Goal: Information Seeking & Learning: Learn about a topic

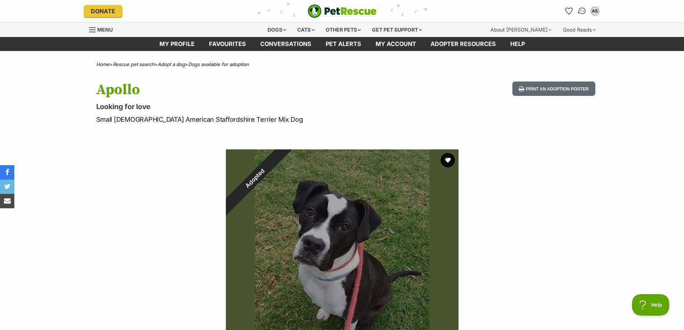
click at [581, 13] on img "Conversations" at bounding box center [582, 10] width 10 height 9
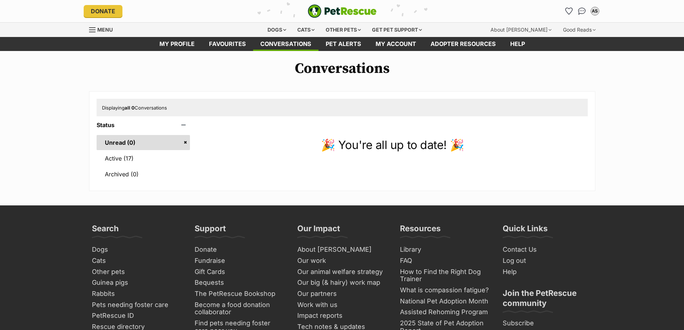
click at [139, 157] on link "Active (17)" at bounding box center [144, 158] width 94 height 15
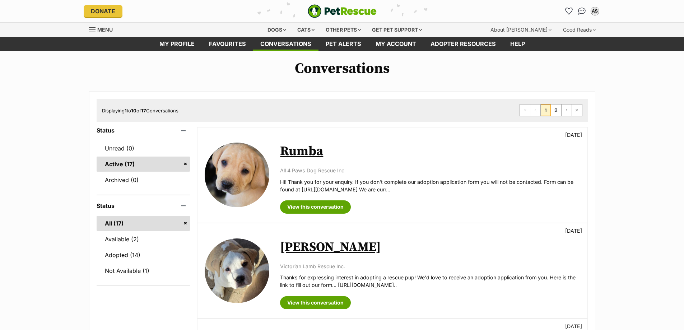
click at [292, 150] on link "Rumba" at bounding box center [301, 151] width 43 height 16
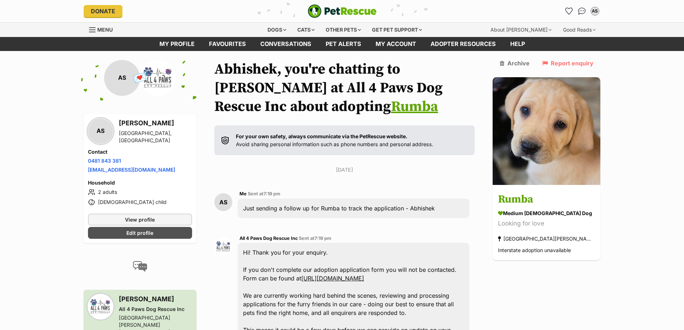
click at [391, 107] on link "Rumba" at bounding box center [414, 107] width 47 height 18
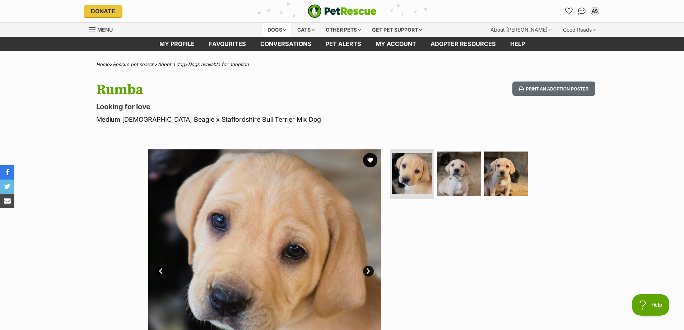
click at [275, 29] on div "Dogs" at bounding box center [276, 30] width 29 height 14
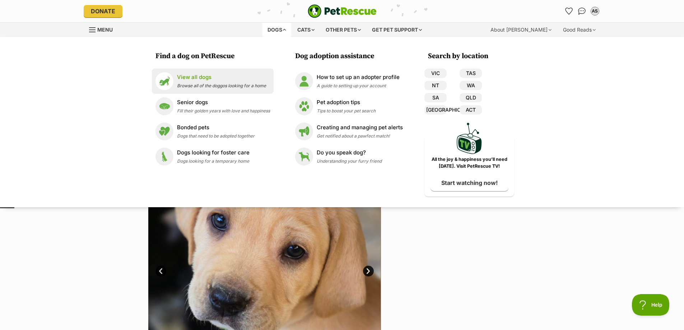
click at [191, 74] on p "View all dogs" at bounding box center [221, 77] width 89 height 8
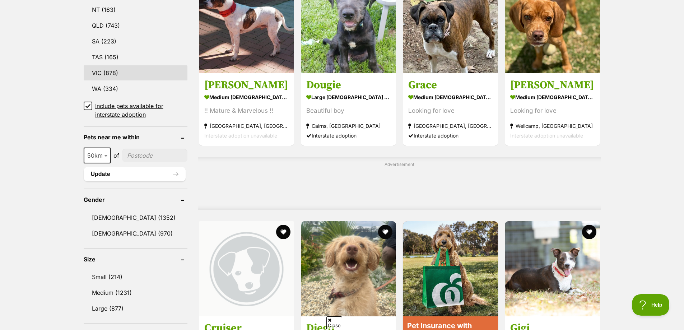
scroll to position [323, 0]
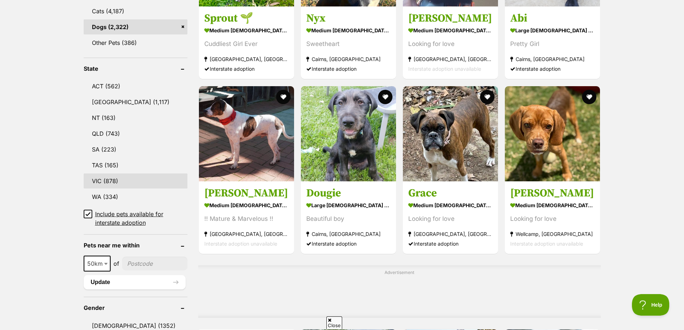
click at [103, 179] on link "VIC (878)" at bounding box center [136, 180] width 104 height 15
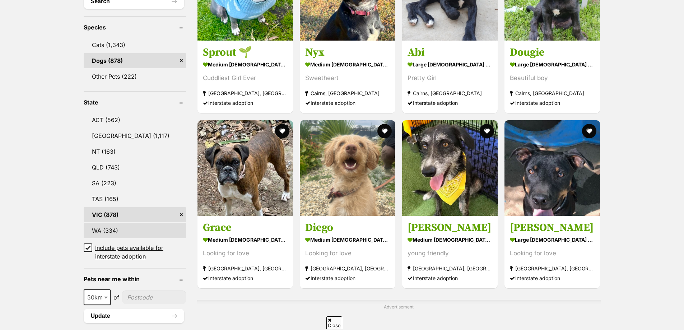
scroll to position [287, 0]
click at [87, 247] on icon at bounding box center [87, 247] width 5 height 5
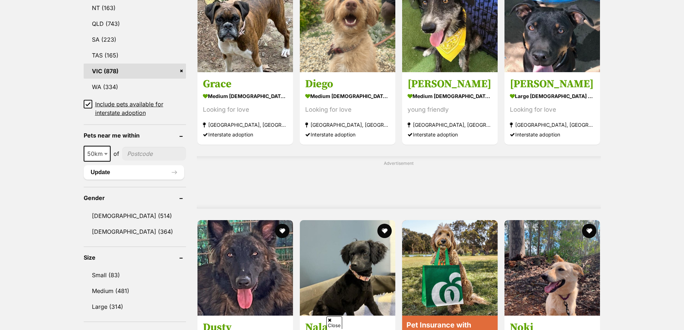
scroll to position [0, 0]
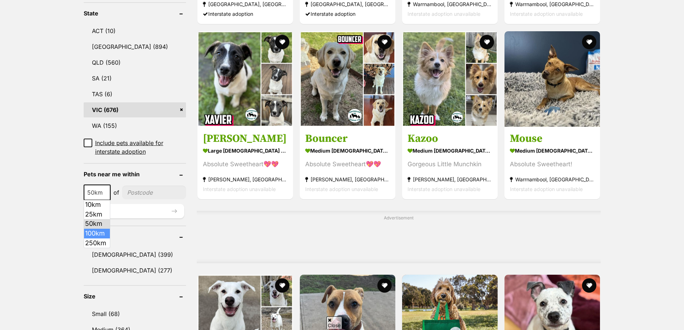
select select "100"
click at [144, 194] on input"] "postcode" at bounding box center [155, 193] width 61 height 14
type input"] "3029"
click at [154, 210] on button "Update" at bounding box center [134, 211] width 100 height 14
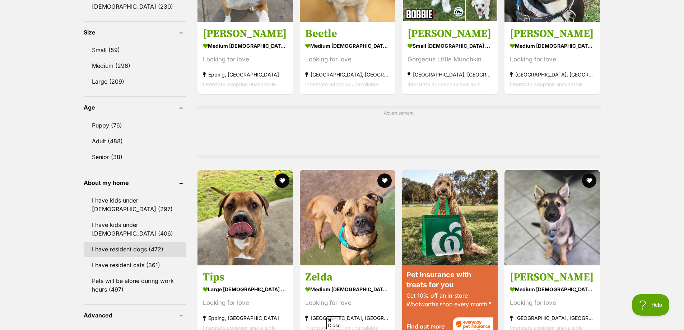
scroll to position [502, 0]
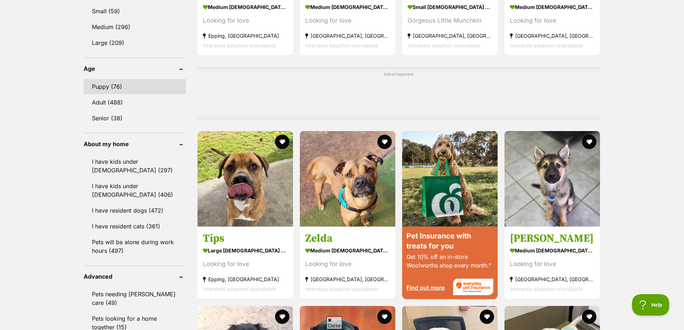
click at [124, 91] on link "Puppy (76)" at bounding box center [135, 86] width 102 height 15
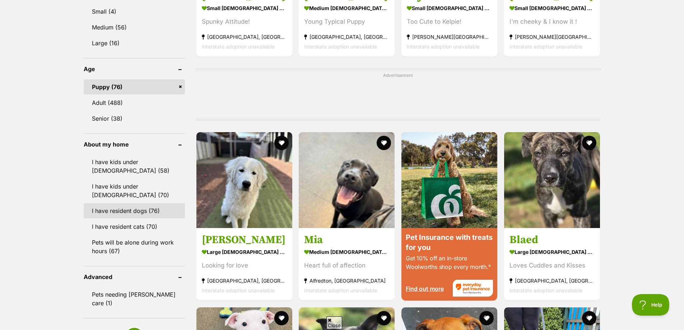
scroll to position [502, 0]
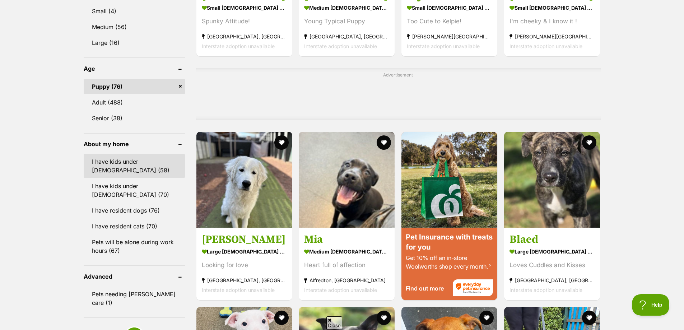
click at [125, 170] on link "I have kids under [DEMOGRAPHIC_DATA] (58)" at bounding box center [134, 166] width 101 height 24
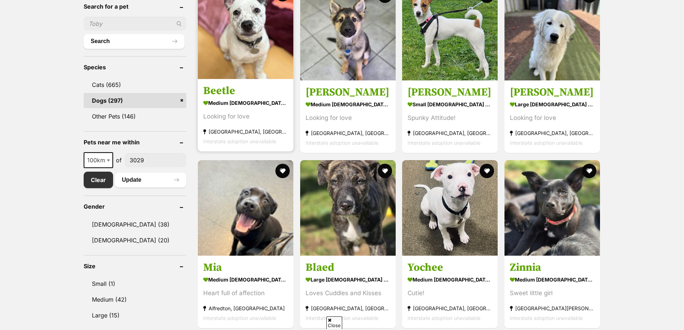
scroll to position [251, 0]
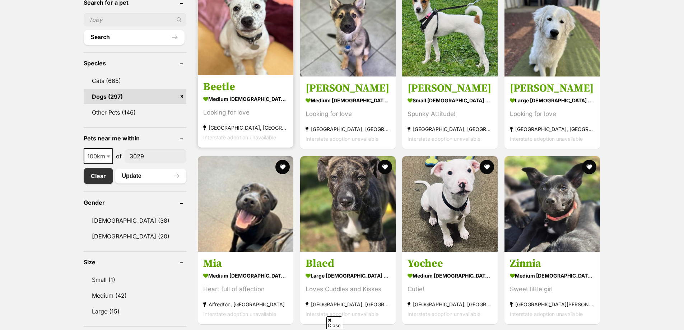
click at [258, 121] on section "medium male Dog Looking for love Cranbourne West, VIC Interstate adoption unava…" at bounding box center [245, 118] width 85 height 48
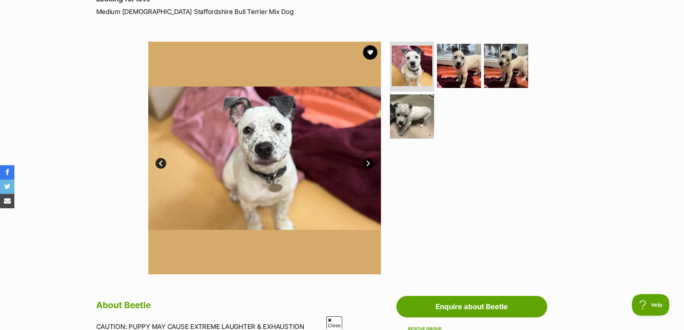
click at [369, 160] on link "Next" at bounding box center [368, 163] width 11 height 11
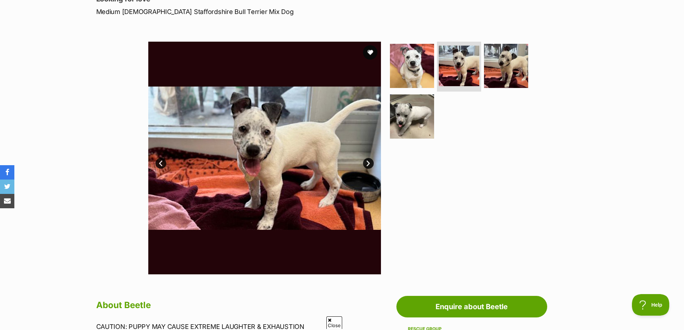
click at [367, 164] on link "Next" at bounding box center [368, 163] width 11 height 11
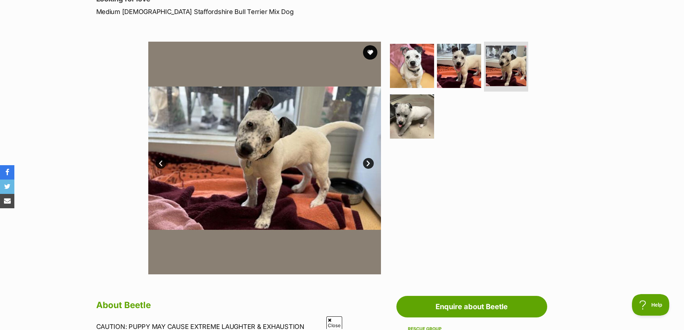
click at [363, 164] on link "Next" at bounding box center [368, 163] width 11 height 11
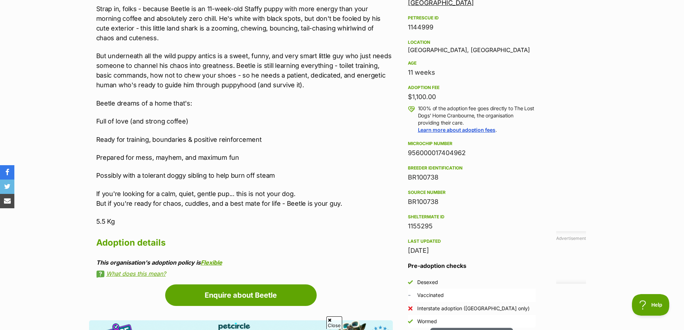
scroll to position [466, 0]
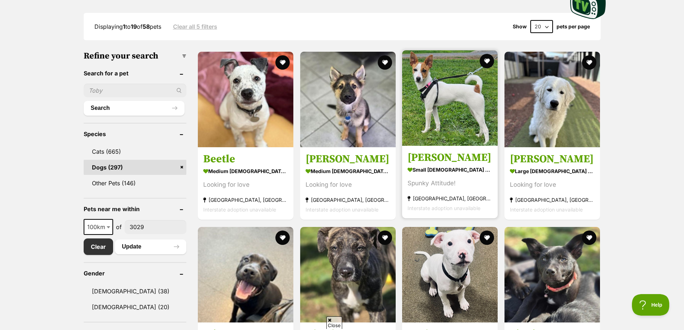
click at [430, 183] on div "Spunky Attitude!" at bounding box center [449, 184] width 85 height 10
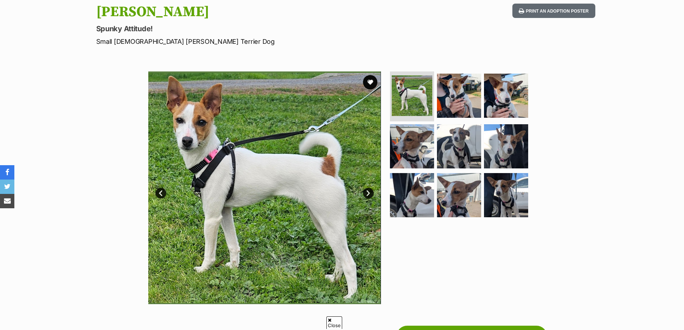
scroll to position [179, 0]
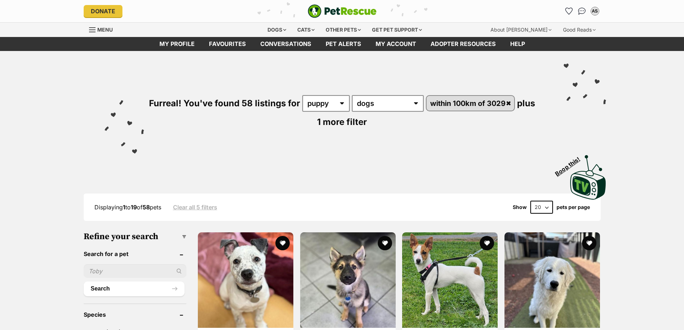
scroll to position [180, 0]
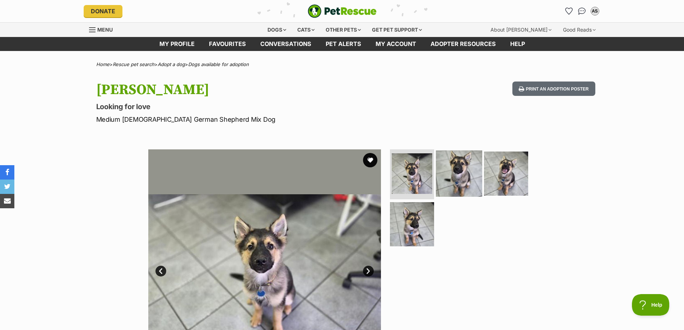
click at [465, 172] on img at bounding box center [459, 173] width 46 height 46
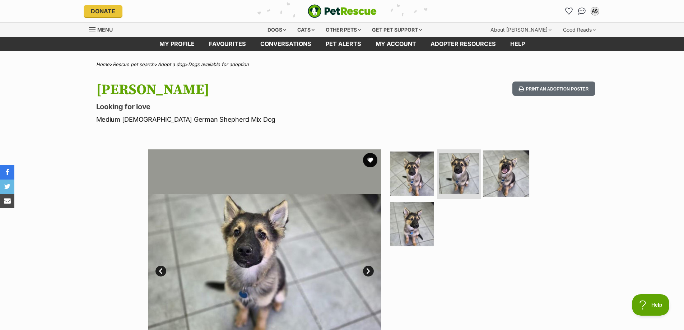
click at [502, 178] on img at bounding box center [506, 173] width 46 height 46
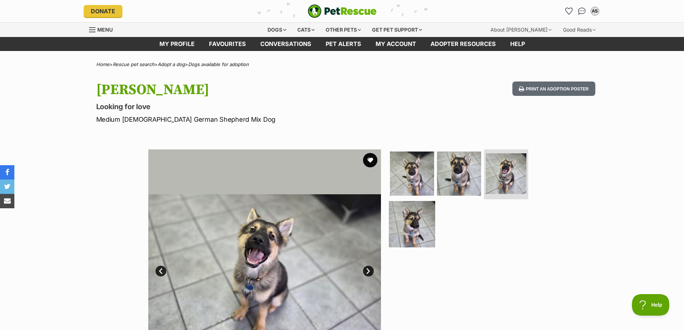
click at [430, 216] on img at bounding box center [412, 224] width 46 height 46
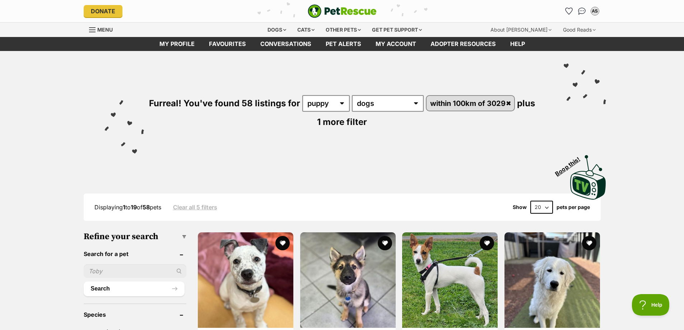
drag, startPoint x: 541, startPoint y: 209, endPoint x: 541, endPoint y: 213, distance: 4.0
click at [541, 209] on select "20 40 60" at bounding box center [541, 207] width 23 height 13
select select "60"
click at [530, 201] on select "20 40 60" at bounding box center [541, 207] width 23 height 13
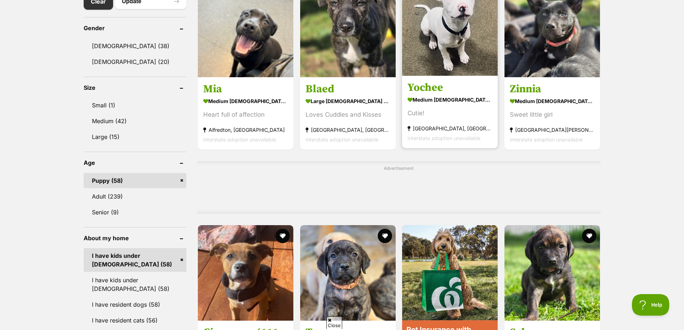
scroll to position [466, 0]
